Goal: Information Seeking & Learning: Learn about a topic

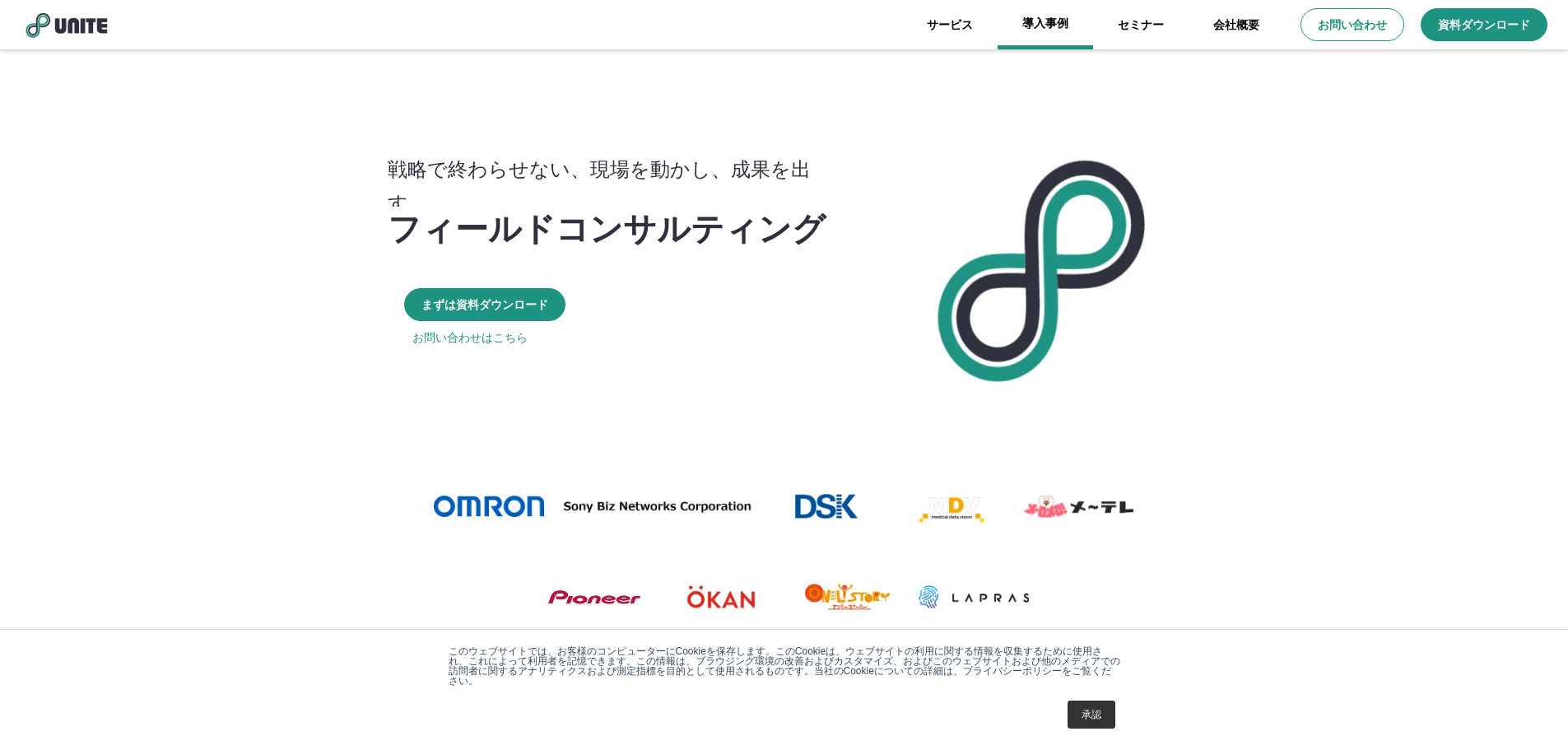
click at [1036, 30] on link "導入事例" at bounding box center [1046, 25] width 96 height 50
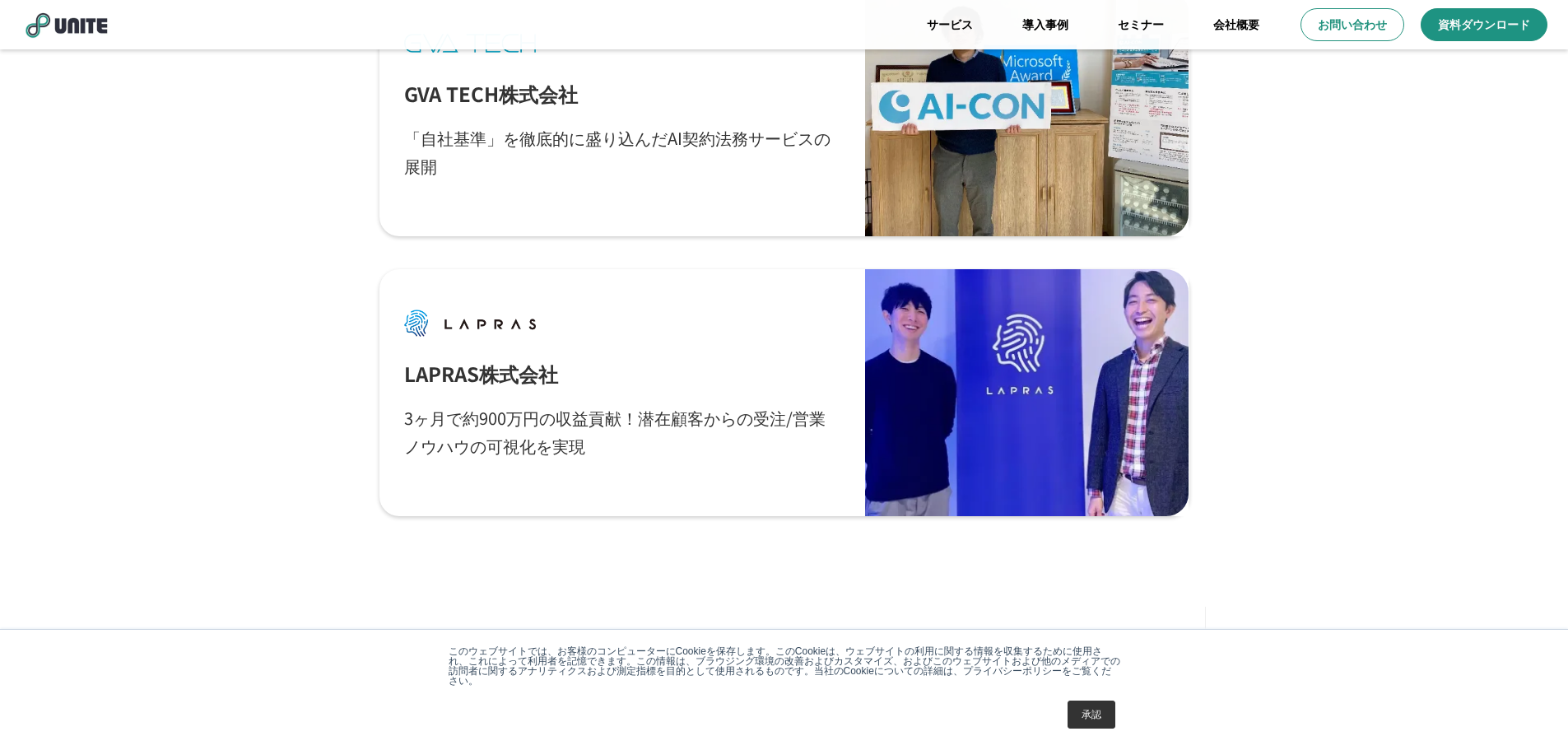
scroll to position [2241, 0]
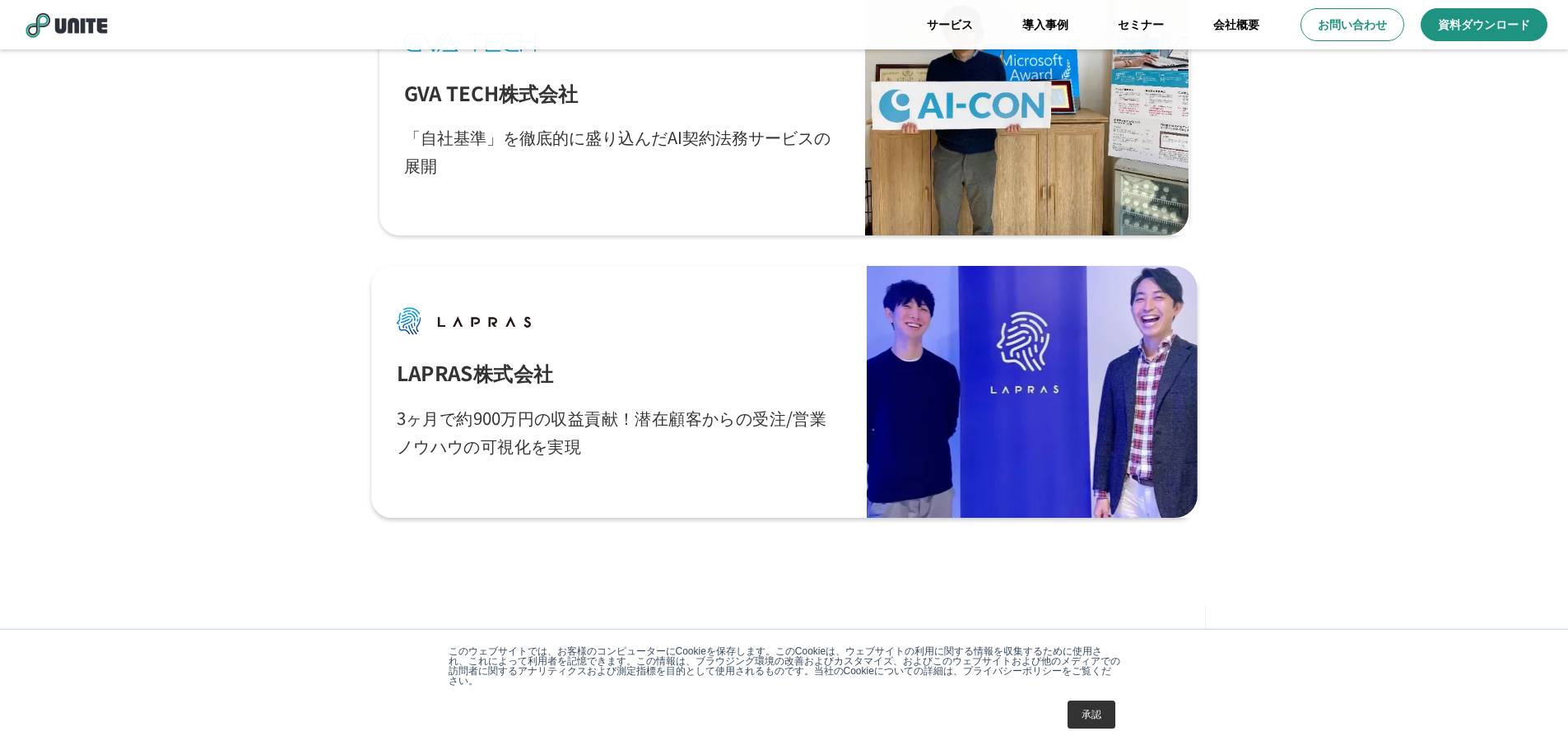
click at [1040, 414] on div at bounding box center [1031, 392] width 330 height 252
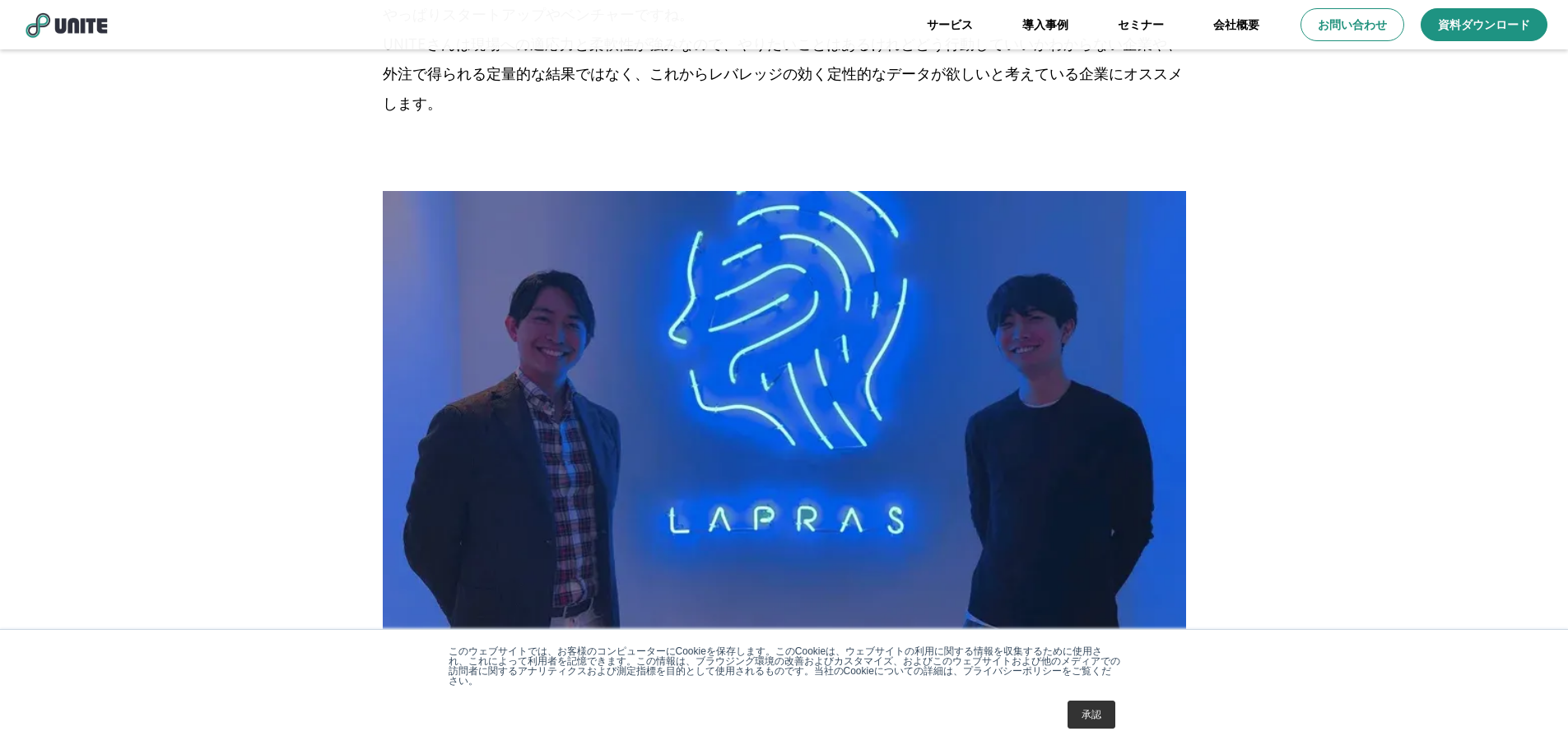
scroll to position [6750, 0]
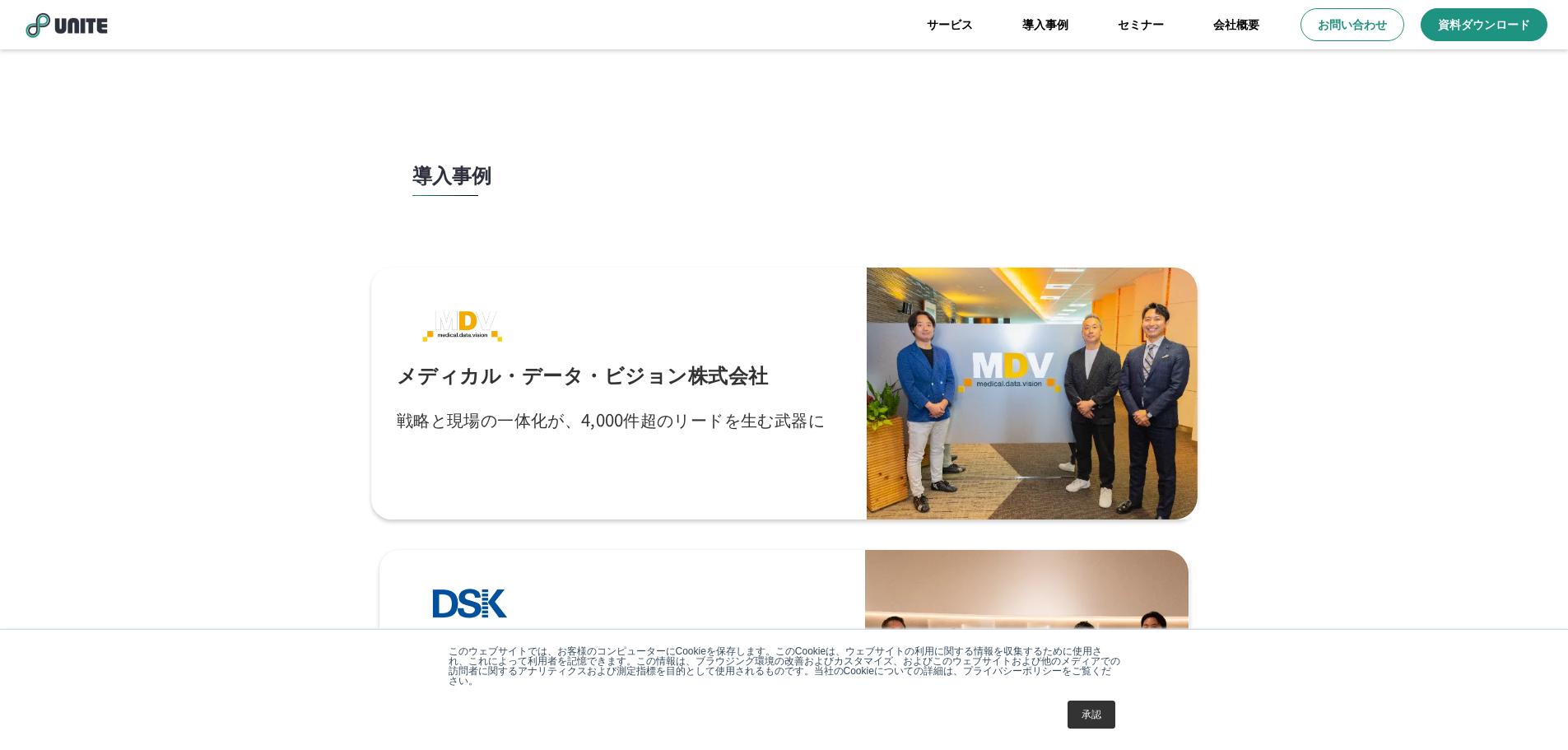
click at [1033, 373] on div at bounding box center [1031, 393] width 330 height 252
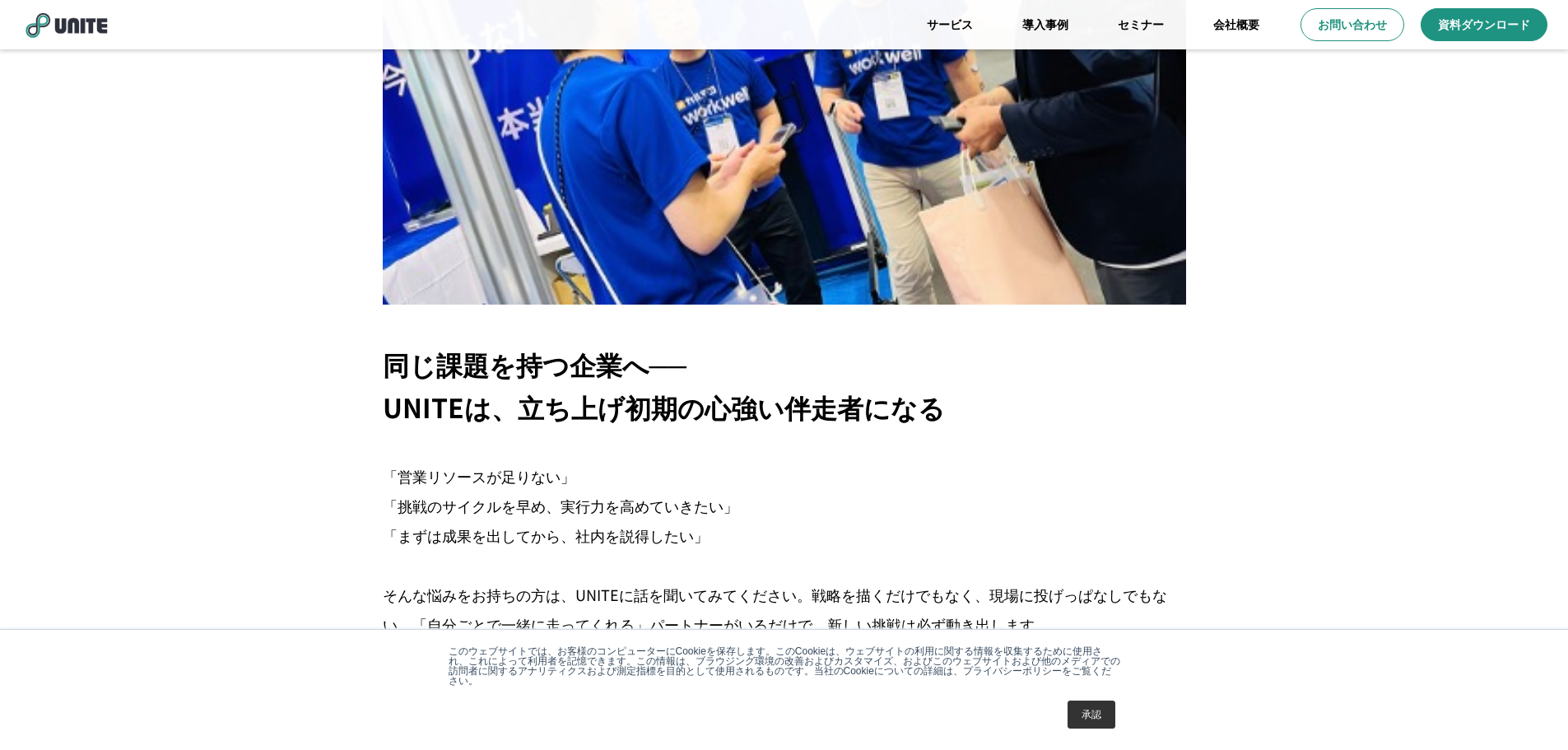
scroll to position [5763, 0]
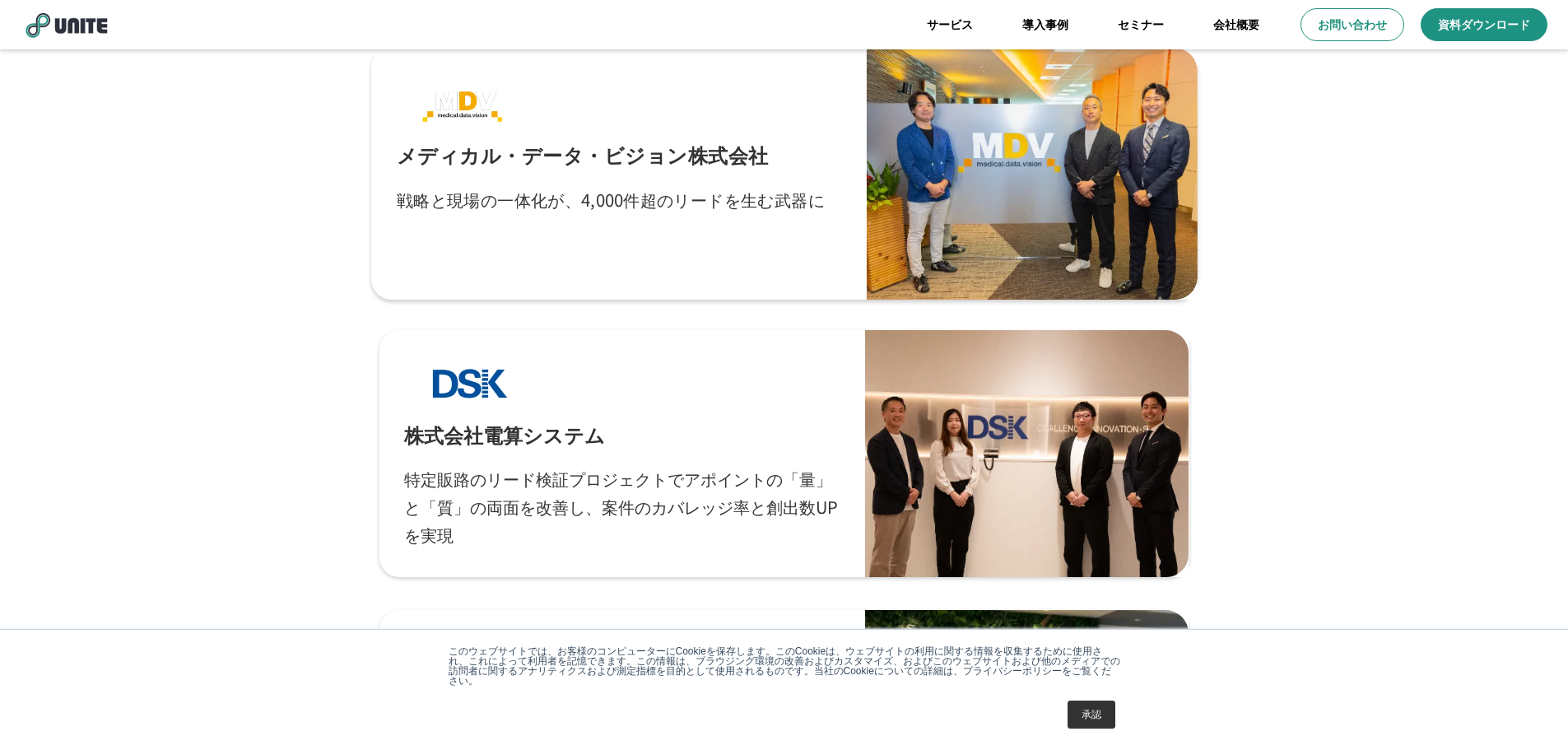
scroll to position [247, 0]
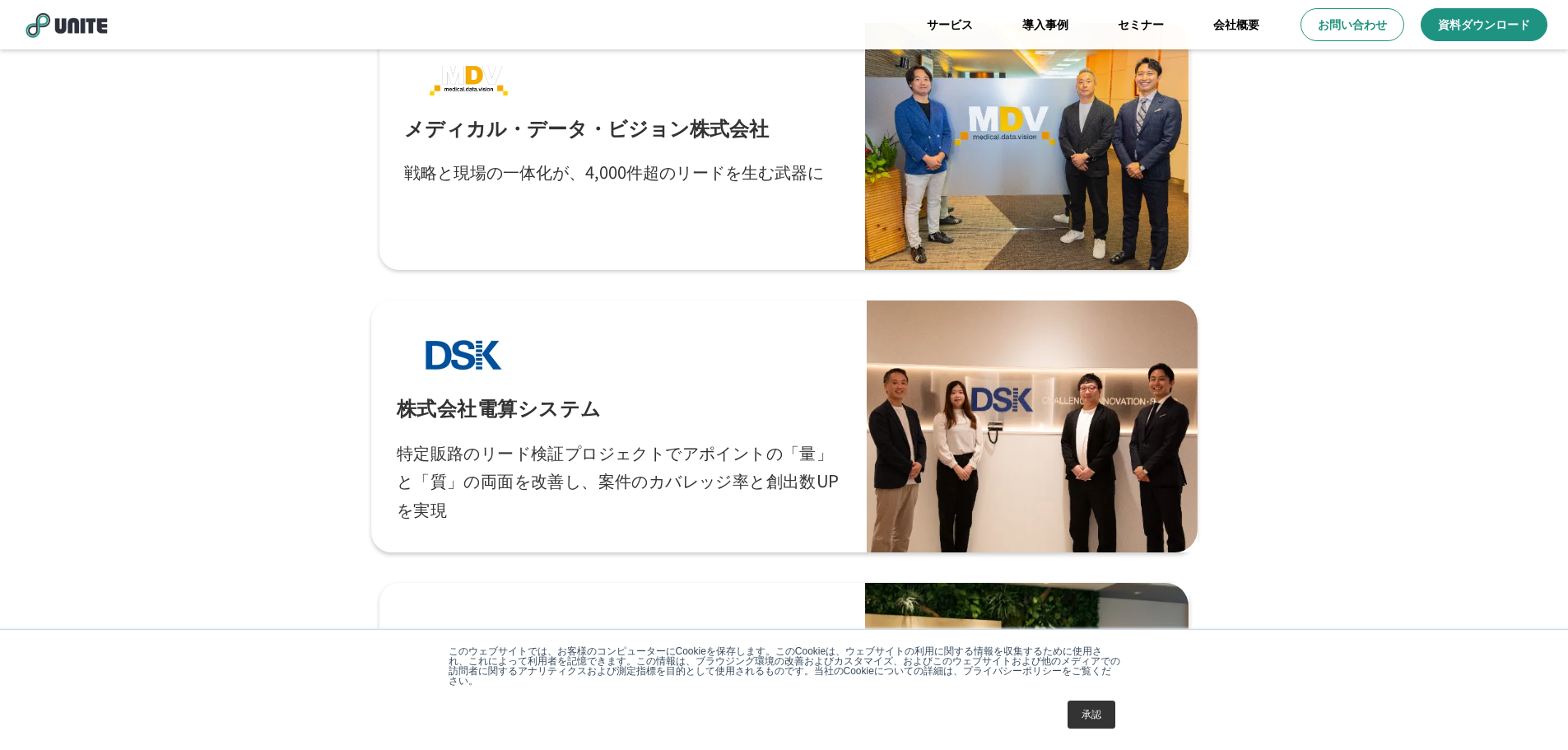
click at [1030, 415] on div at bounding box center [1031, 426] width 330 height 252
